Goal: Information Seeking & Learning: Learn about a topic

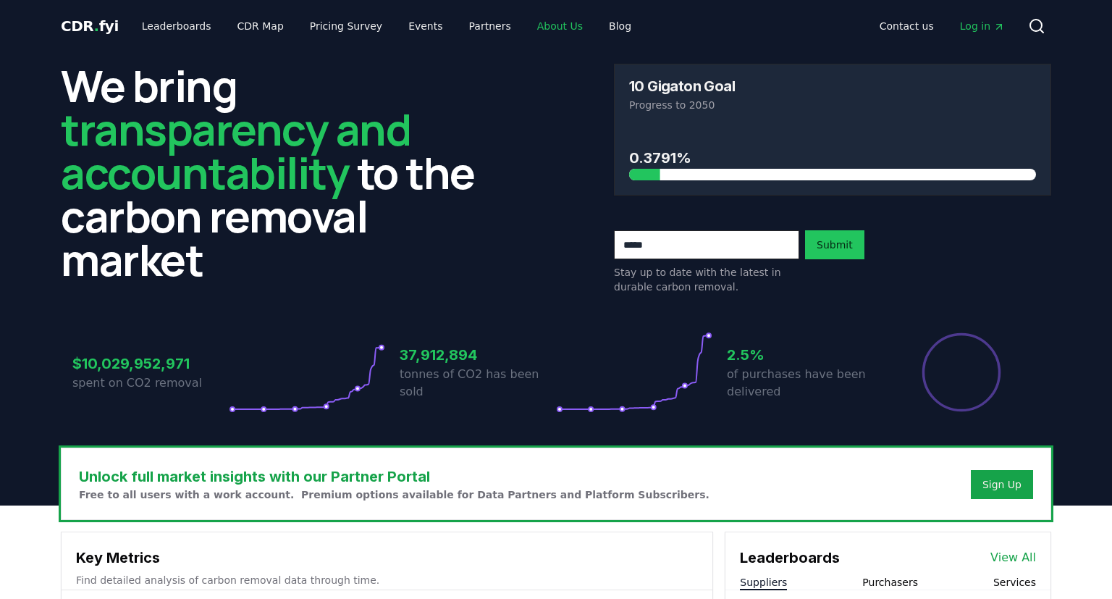
click at [540, 23] on link "About Us" at bounding box center [560, 26] width 69 height 26
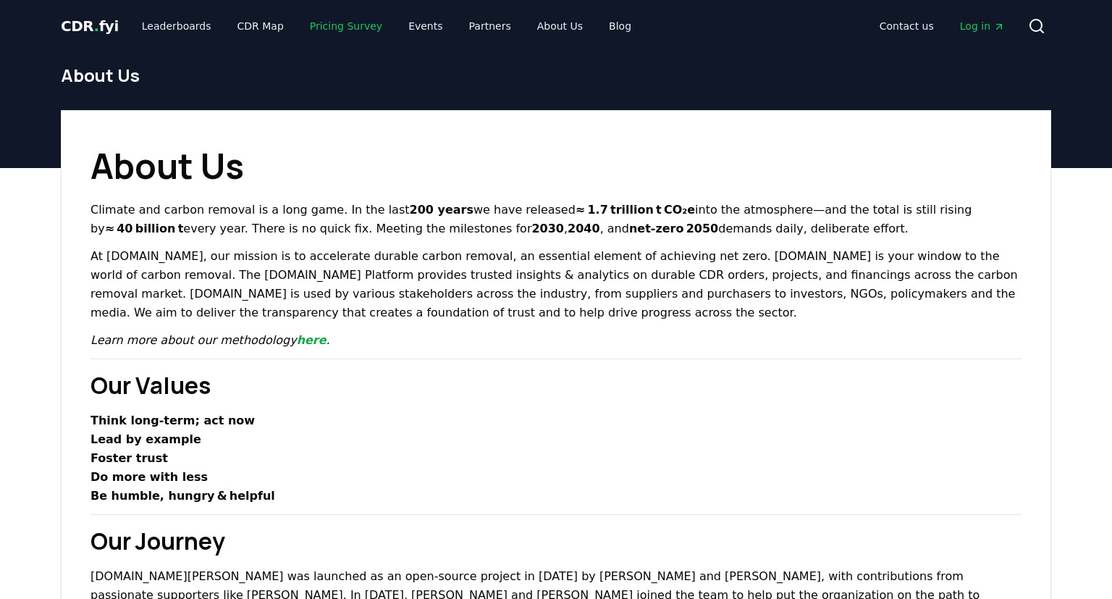
click at [319, 28] on link "Pricing Survey" at bounding box center [346, 26] width 96 height 26
drag, startPoint x: 300, startPoint y: 343, endPoint x: 295, endPoint y: 348, distance: 7.7
click at [297, 347] on link "here" at bounding box center [312, 340] width 30 height 14
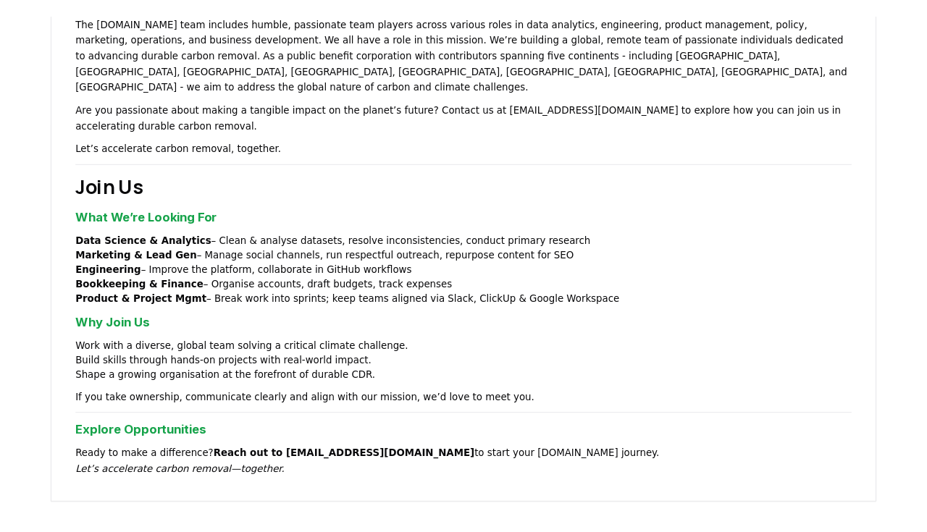
scroll to position [994, 0]
